Goal: Task Accomplishment & Management: Manage account settings

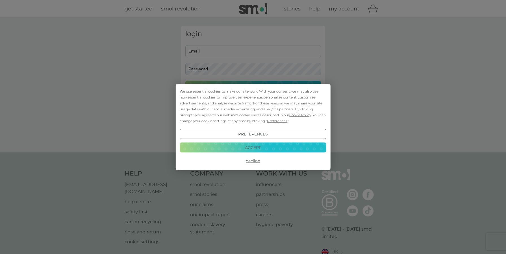
type input "[EMAIL_ADDRESS][DOMAIN_NAME]"
click at [270, 90] on div "We use essential cookies to make our site work. With your consent, we may also …" at bounding box center [253, 106] width 146 height 36
click at [254, 160] on button "Decline" at bounding box center [253, 161] width 146 height 10
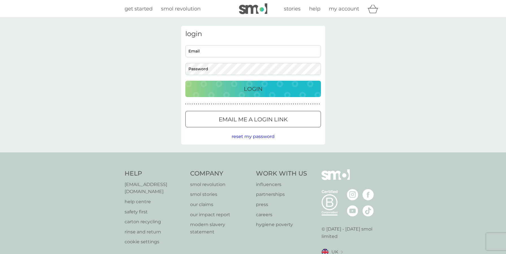
type input "[EMAIL_ADDRESS][DOMAIN_NAME]"
click at [254, 90] on p "Login" at bounding box center [253, 88] width 19 height 9
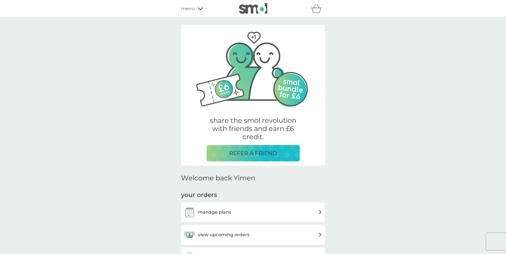
click at [246, 210] on div "manage plans" at bounding box center [253, 212] width 138 height 11
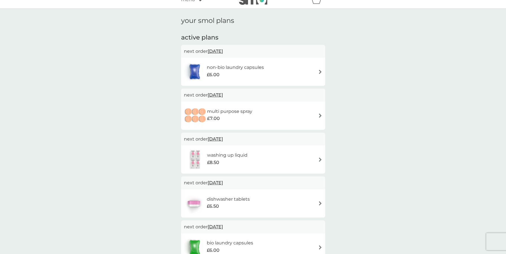
scroll to position [9, 0]
click at [232, 69] on h6 "non-bio laundry capsules" at bounding box center [235, 67] width 57 height 7
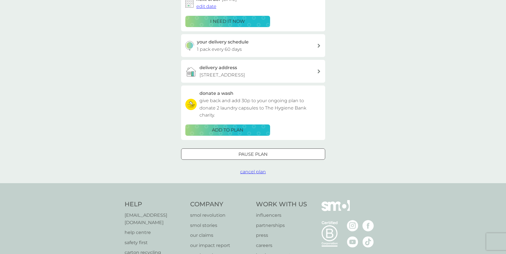
scroll to position [106, 0]
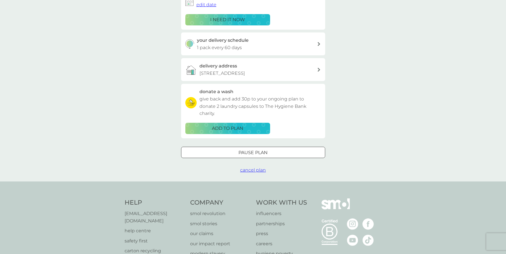
click at [249, 154] on div at bounding box center [253, 153] width 20 height 6
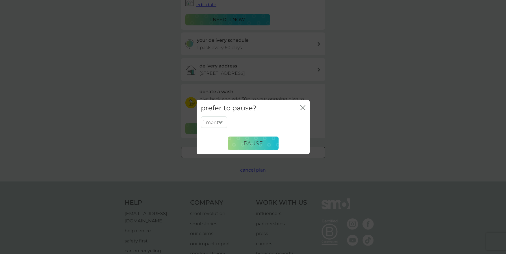
click at [221, 122] on select "1 month 2 months 3 months 4 months 5 months 6 months" at bounding box center [214, 122] width 26 height 12
click at [303, 106] on icon "close" at bounding box center [302, 107] width 5 height 5
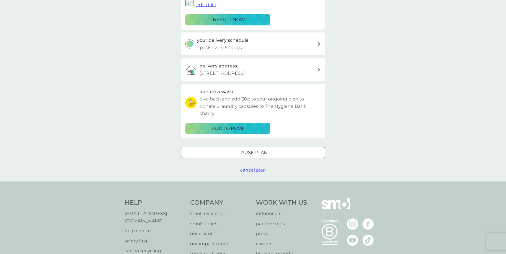
click at [253, 172] on span "cancel plan" at bounding box center [253, 170] width 26 height 5
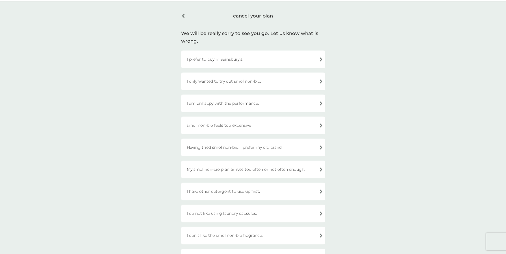
scroll to position [20, 0]
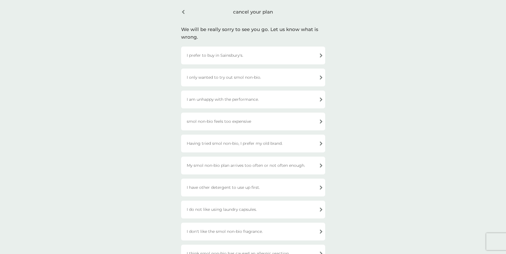
click at [263, 193] on div "I have other detergent to use up first." at bounding box center [253, 188] width 144 height 18
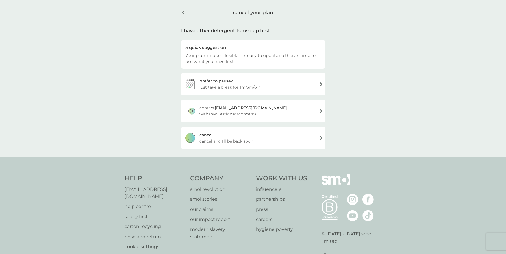
click at [258, 140] on div "cancel cancel and I'll be back soon" at bounding box center [253, 138] width 144 height 23
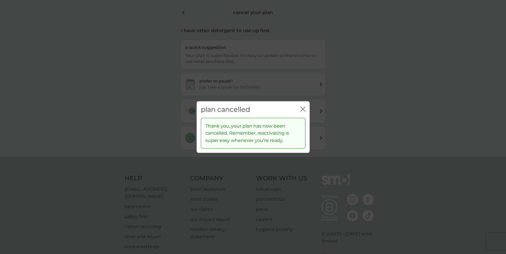
click at [305, 110] on div "plan cancelled close" at bounding box center [253, 109] width 113 height 17
click at [301, 108] on icon "close" at bounding box center [302, 109] width 5 height 5
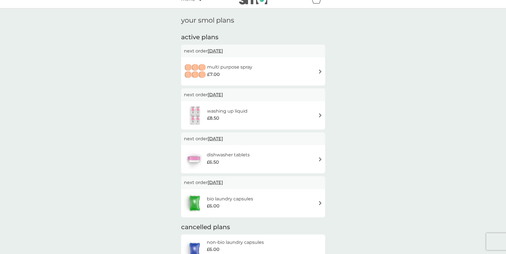
scroll to position [9, 0]
click at [266, 75] on div "multi purpose spray £7.00" at bounding box center [253, 72] width 138 height 20
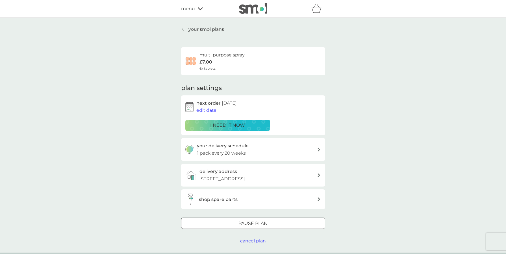
click at [211, 111] on span "edit date" at bounding box center [206, 110] width 20 height 5
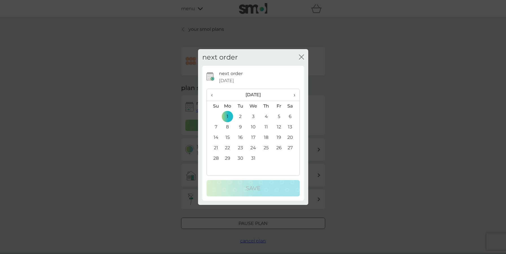
click at [295, 96] on th "›" at bounding box center [292, 95] width 14 height 12
click at [214, 128] on td "1" at bounding box center [214, 127] width 14 height 10
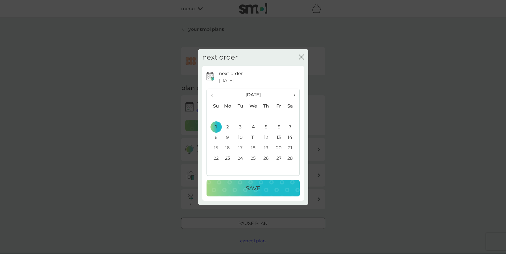
click at [236, 191] on div "Save" at bounding box center [253, 188] width 82 height 9
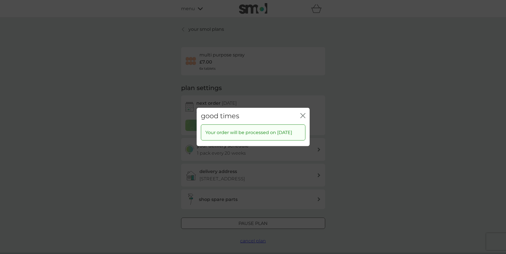
click at [302, 113] on icon "close" at bounding box center [302, 115] width 5 height 5
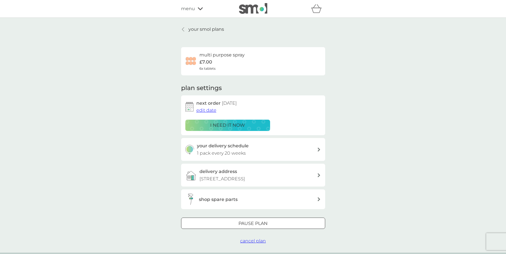
click at [215, 28] on p "your smol plans" at bounding box center [206, 29] width 36 height 7
